Goal: Information Seeking & Learning: Learn about a topic

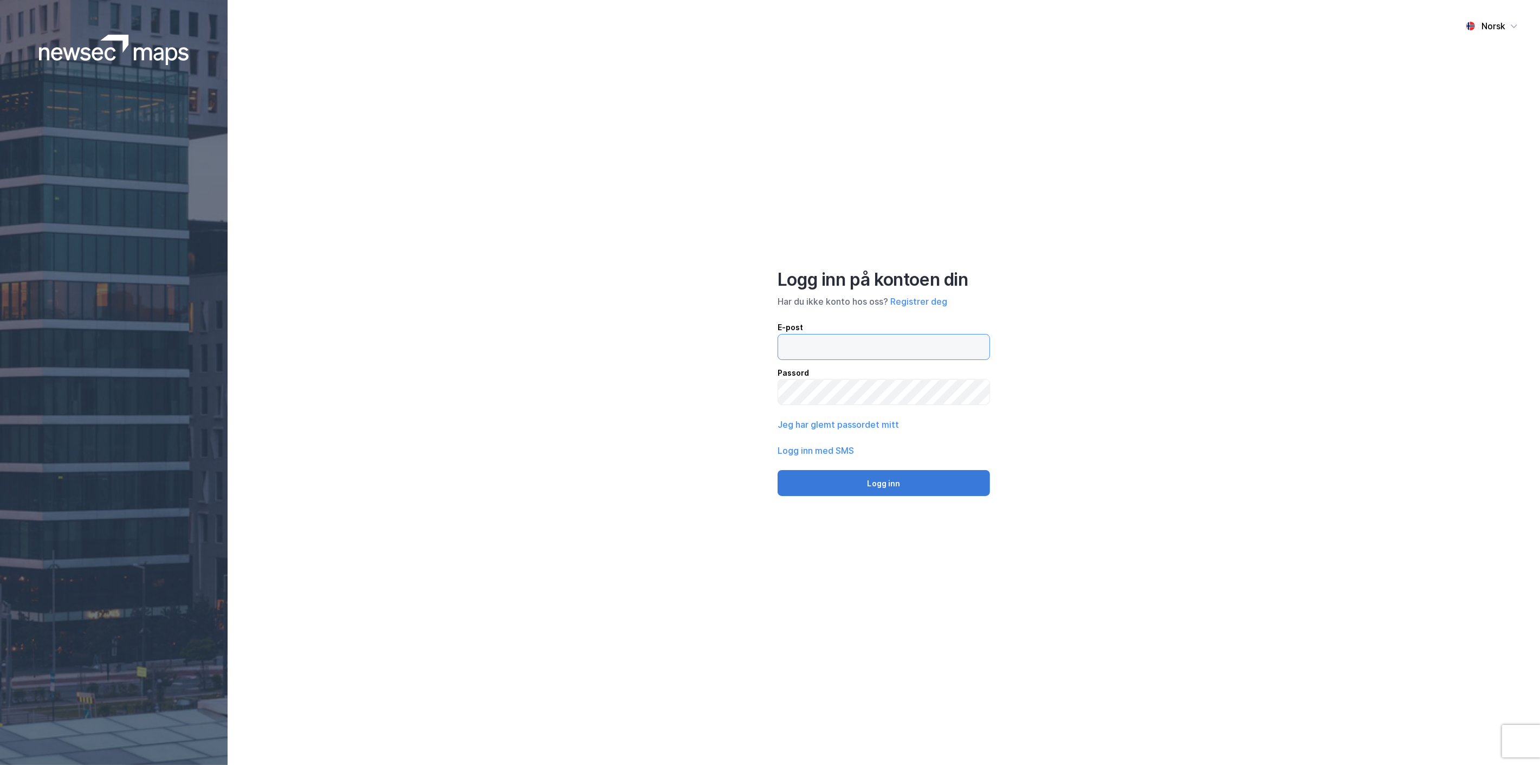
type input "[EMAIL_ADDRESS][MEDICAL_DATA][DOMAIN_NAME]"
click at [890, 484] on button "Logg inn" at bounding box center [884, 483] width 212 height 26
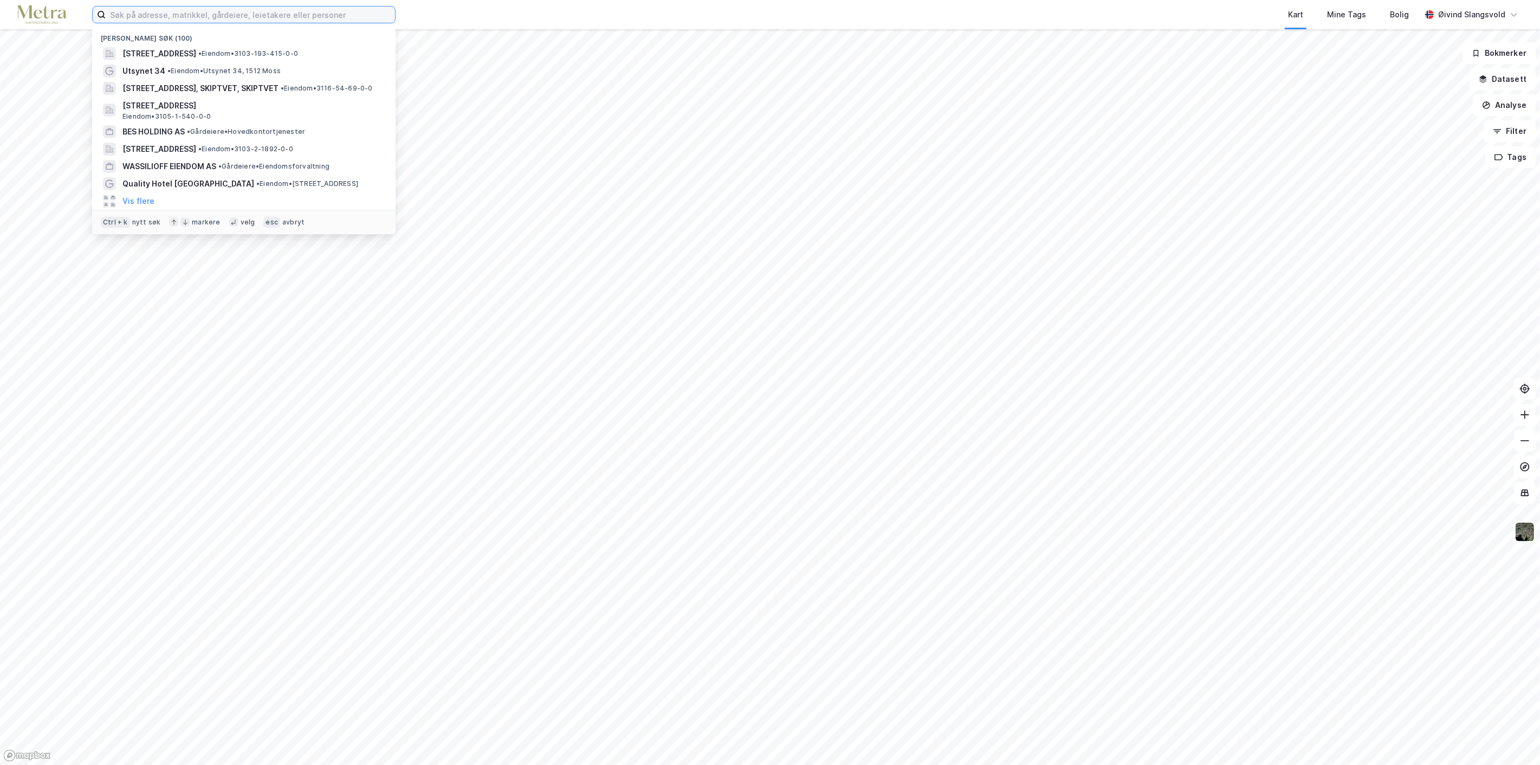
click at [203, 19] on input at bounding box center [250, 15] width 289 height 16
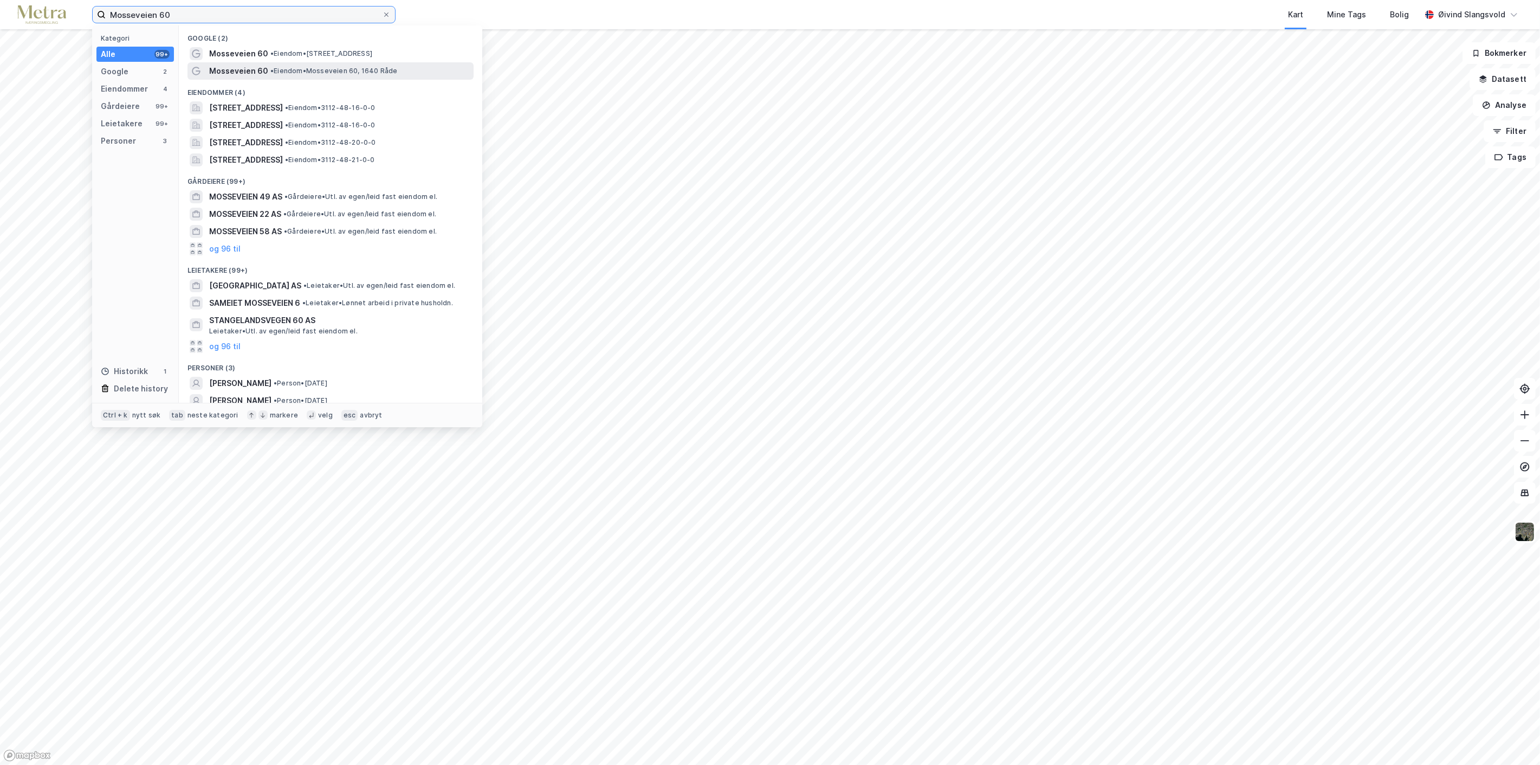
type input "Mosseveien 60"
click at [252, 69] on span "Mosseveien 60" at bounding box center [238, 70] width 59 height 13
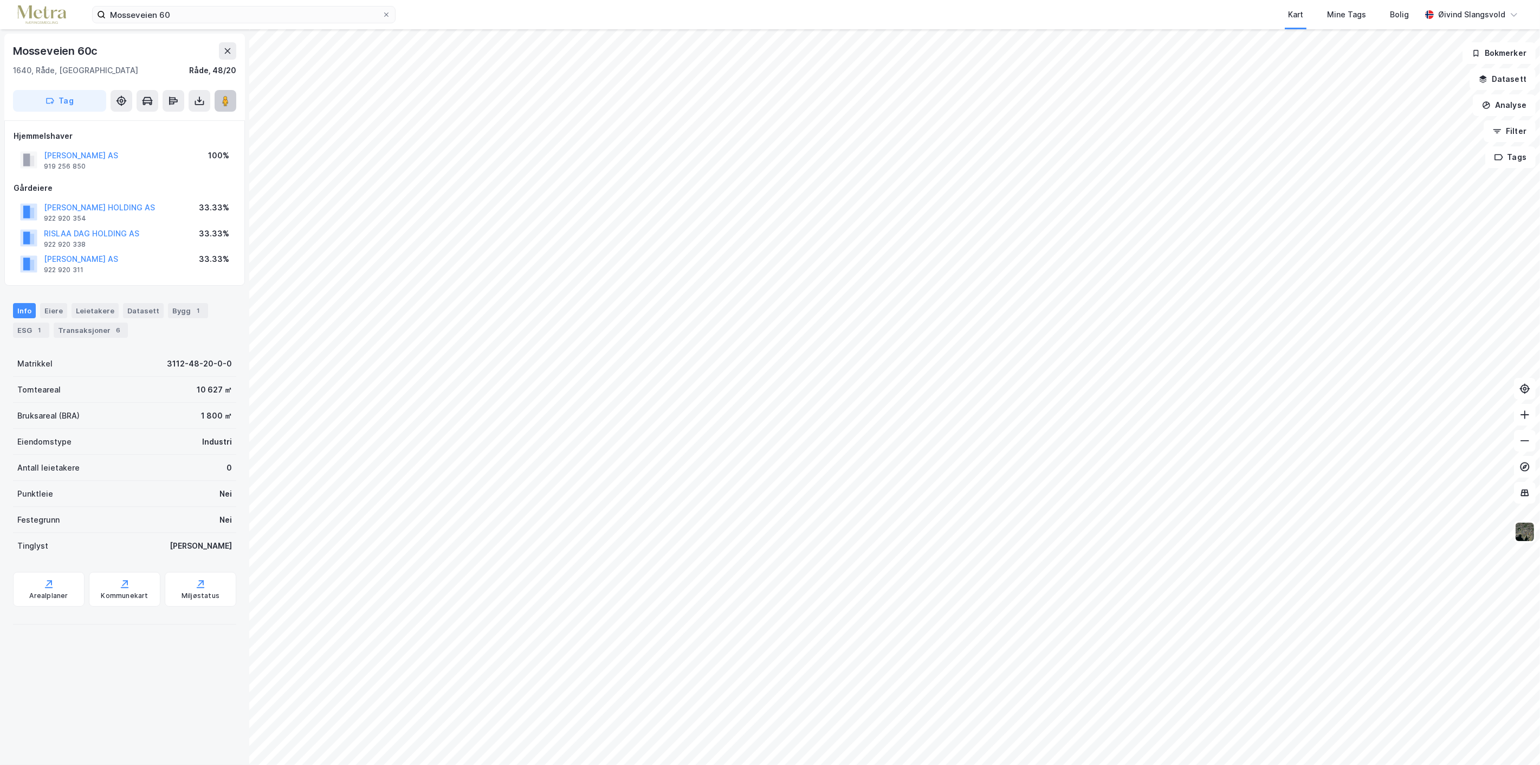
click at [226, 106] on image at bounding box center [225, 100] width 7 height 11
